Goal: Use online tool/utility: Utilize a website feature to perform a specific function

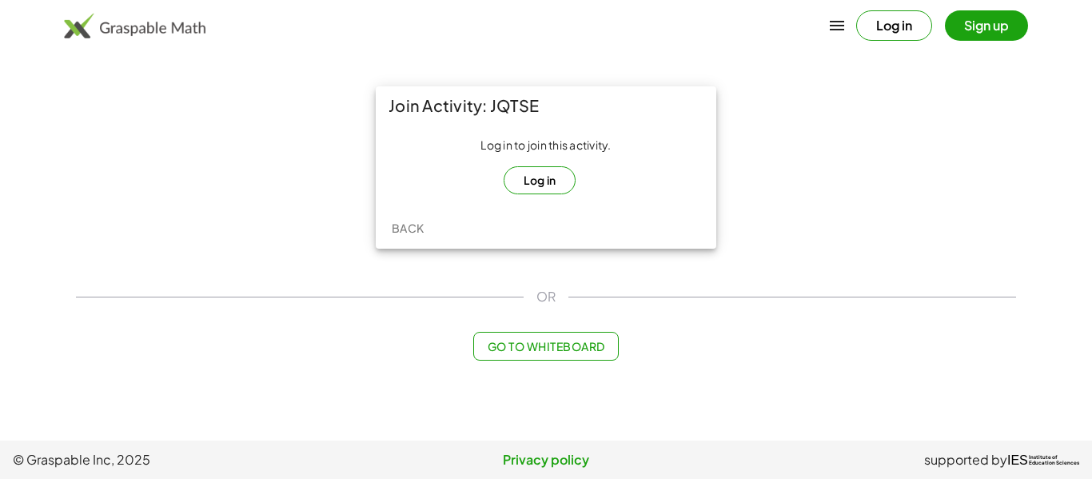
click at [558, 187] on button "Log in" at bounding box center [540, 180] width 73 height 28
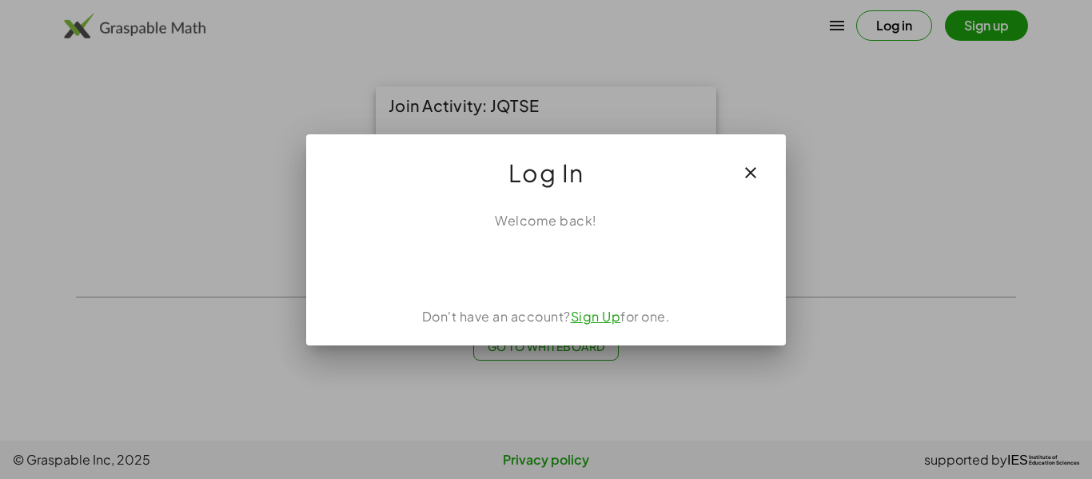
click at [758, 182] on button "button" at bounding box center [751, 173] width 38 height 38
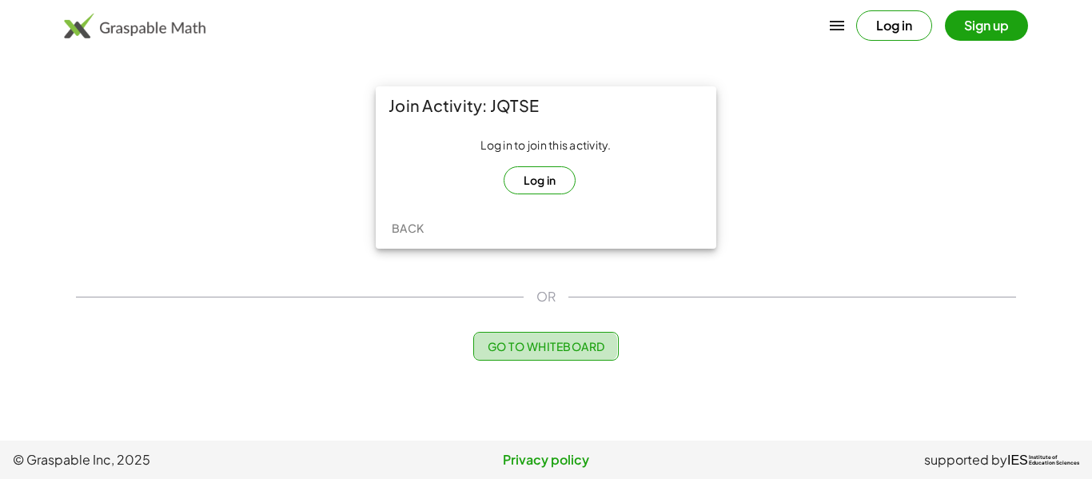
click at [516, 332] on button "Go to Whiteboard" at bounding box center [545, 346] width 145 height 29
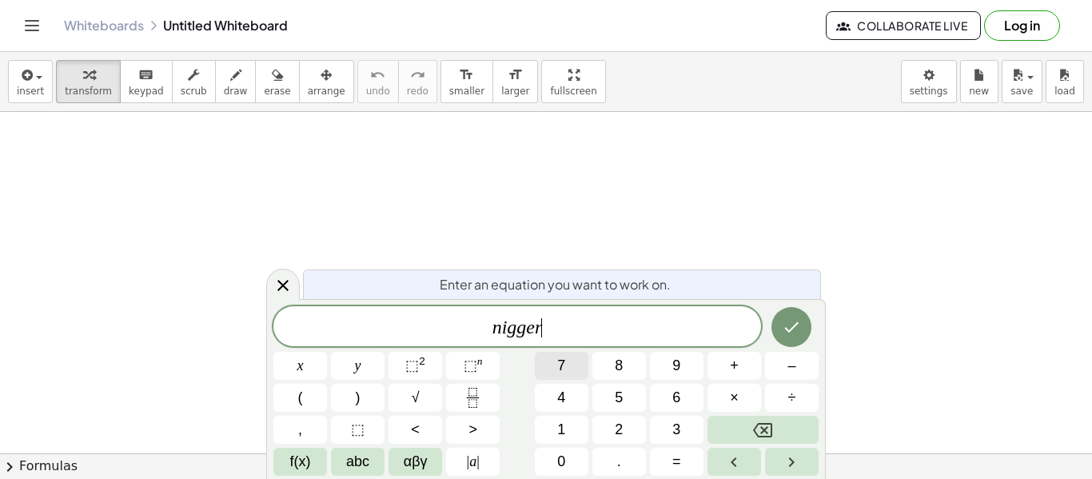
scroll to position [6, 0]
click at [285, 281] on icon at bounding box center [282, 285] width 19 height 19
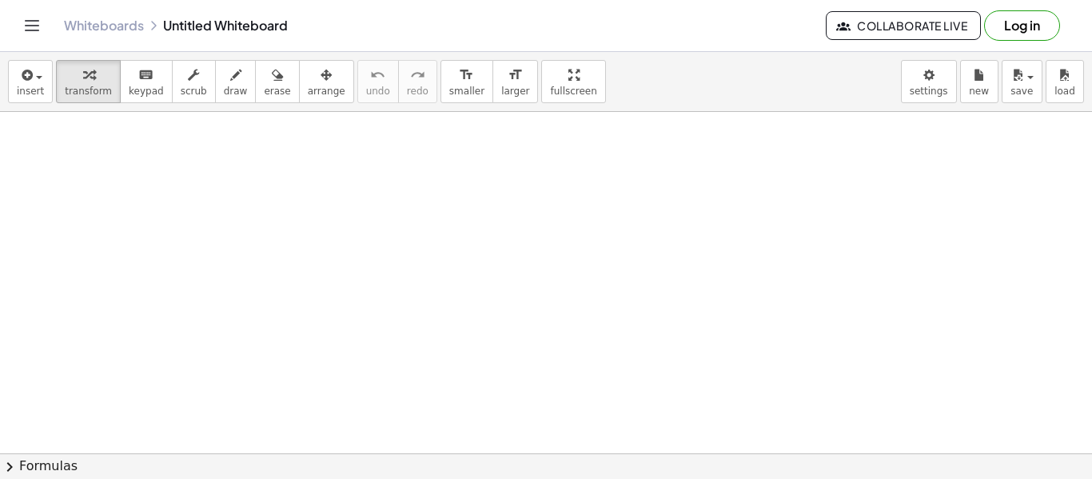
drag, startPoint x: 304, startPoint y: 211, endPoint x: 447, endPoint y: 202, distance: 143.4
click at [255, 70] on button "erase" at bounding box center [277, 81] width 44 height 43
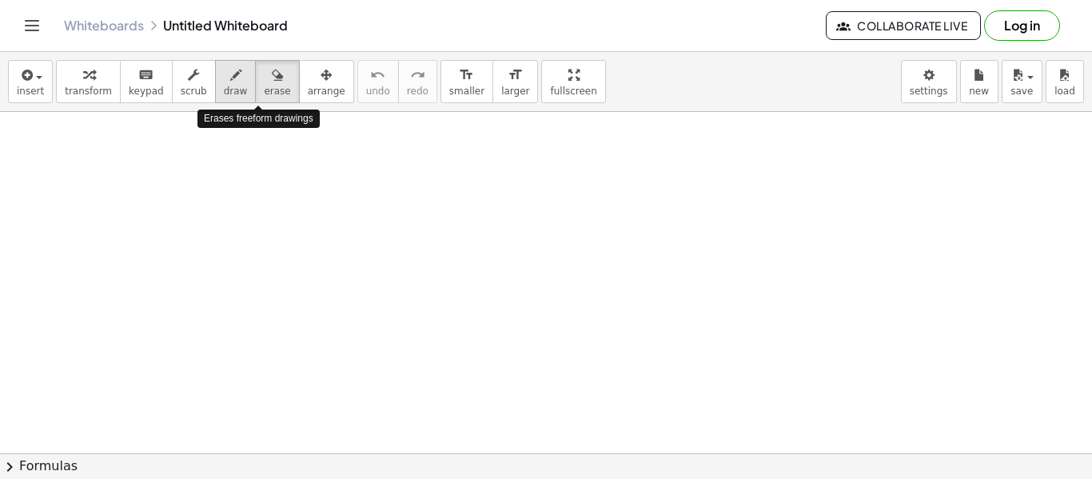
click at [237, 70] on button "draw" at bounding box center [236, 81] width 42 height 43
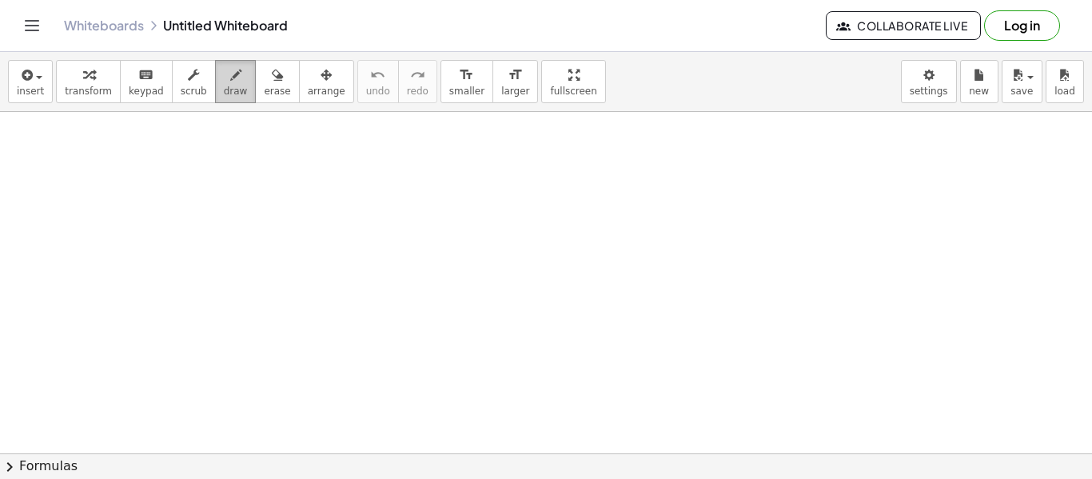
click at [234, 70] on button "draw" at bounding box center [236, 81] width 42 height 43
drag, startPoint x: 366, startPoint y: 228, endPoint x: 358, endPoint y: 255, distance: 28.3
drag, startPoint x: 385, startPoint y: 229, endPoint x: 389, endPoint y: 257, distance: 27.6
